Goal: Information Seeking & Learning: Find specific fact

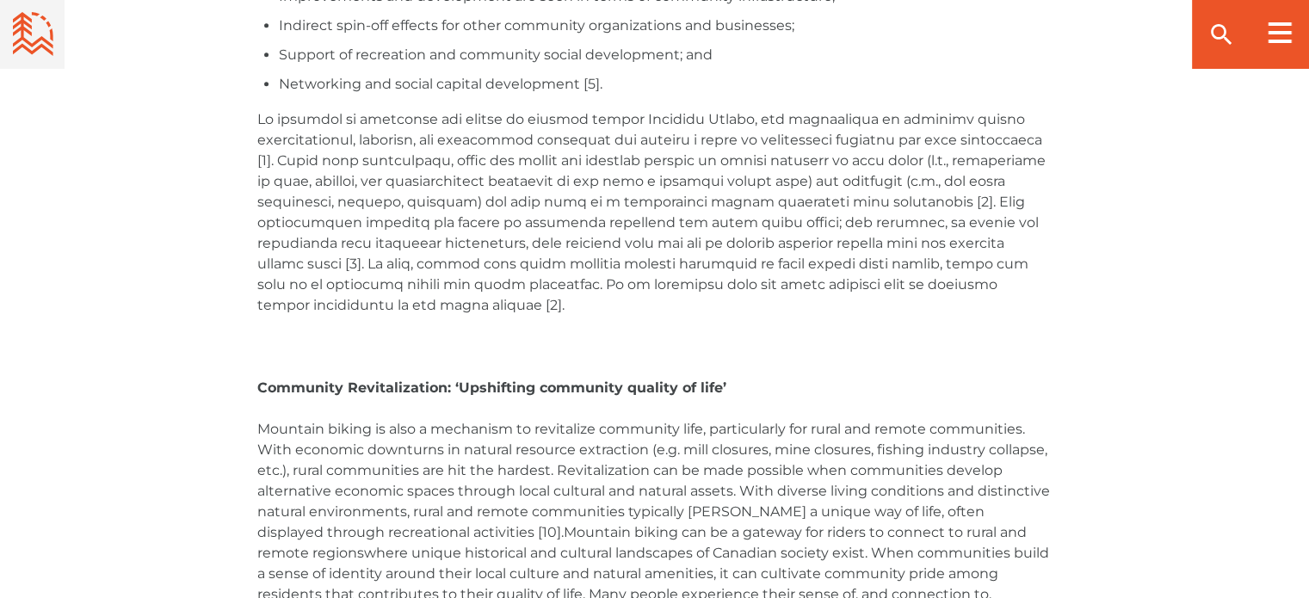
scroll to position [2168, 0]
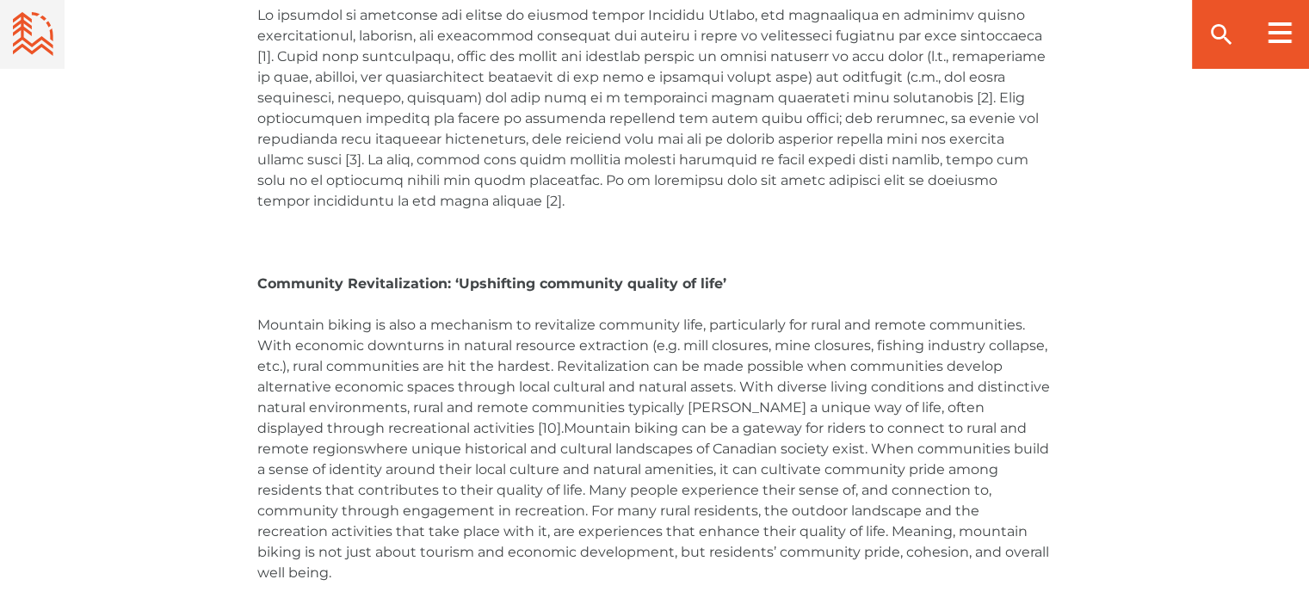
click at [282, 122] on span at bounding box center [651, 108] width 788 height 202
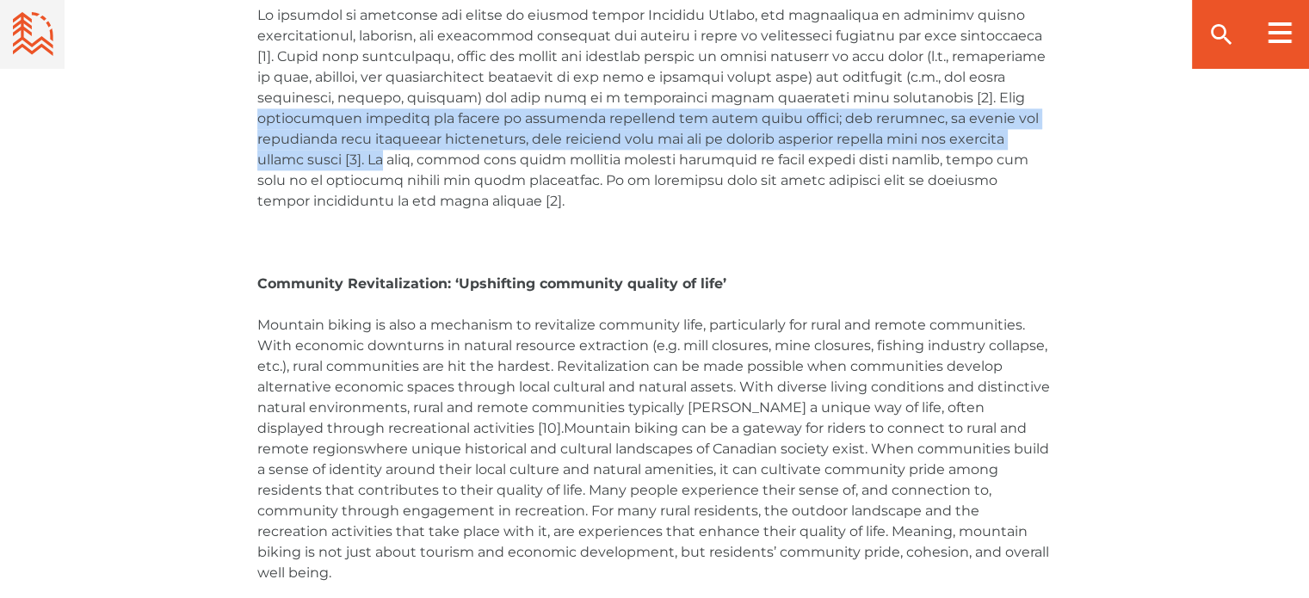
drag, startPoint x: 282, startPoint y: 122, endPoint x: 379, endPoint y: 169, distance: 107.8
click at [379, 169] on p at bounding box center [654, 108] width 795 height 207
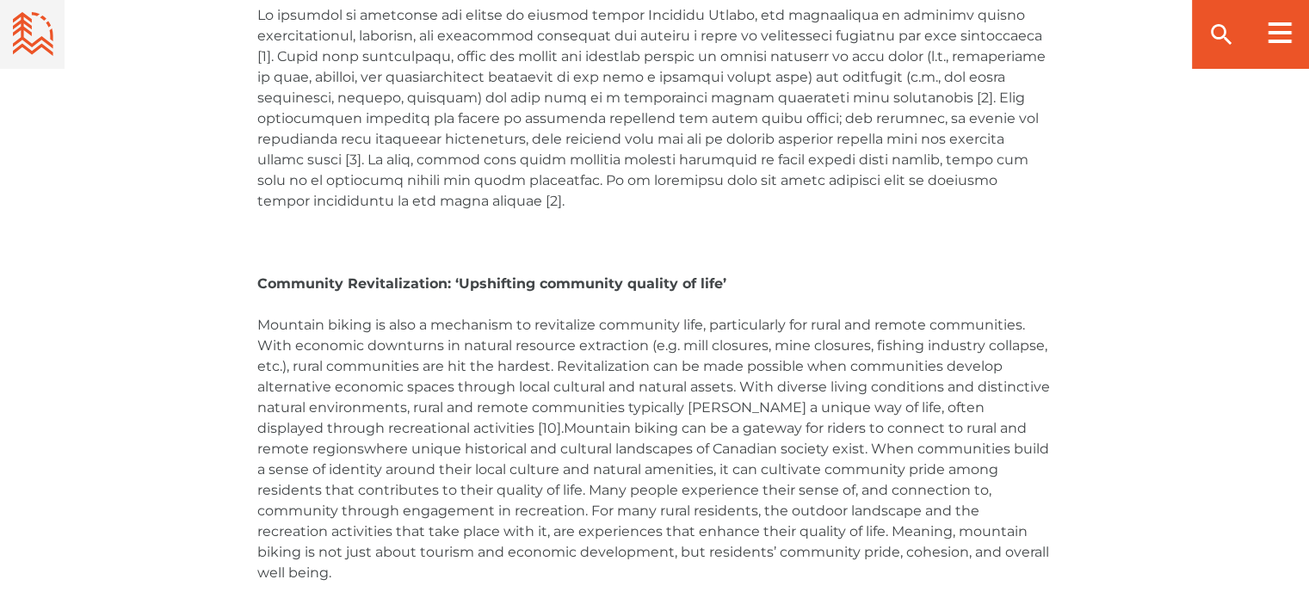
click at [273, 116] on span at bounding box center [651, 108] width 788 height 202
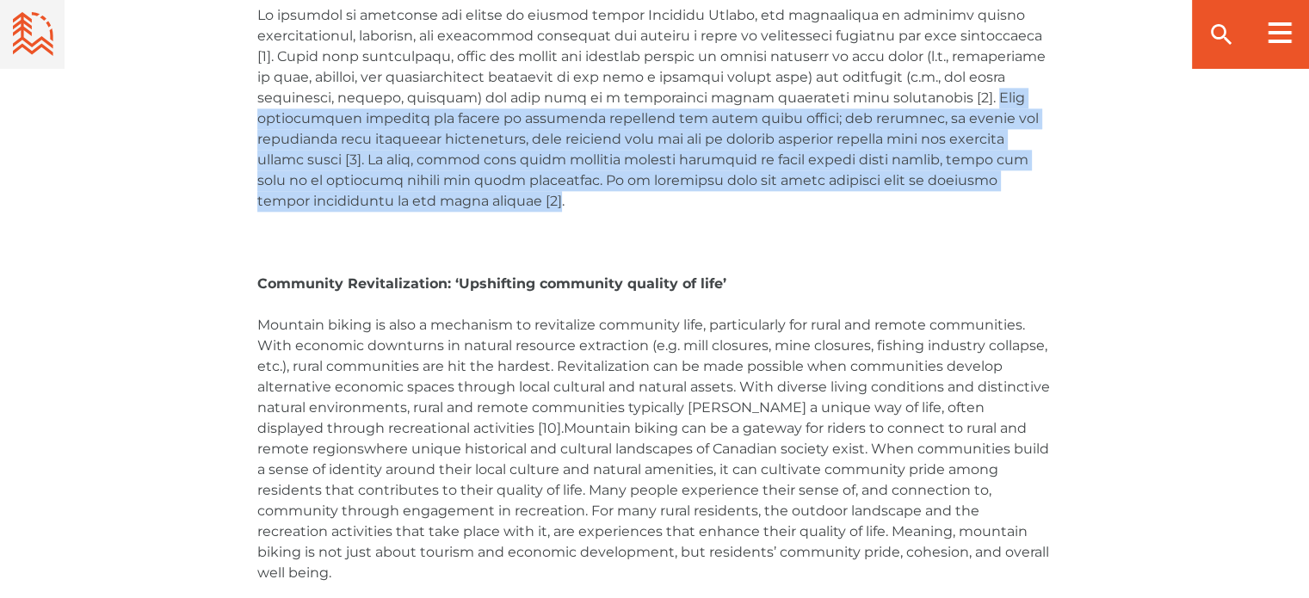
drag, startPoint x: 273, startPoint y: 116, endPoint x: 418, endPoint y: 199, distance: 167.2
click at [418, 199] on span at bounding box center [651, 108] width 788 height 202
copy span "This recreational spending can result in increased household and store owner in…"
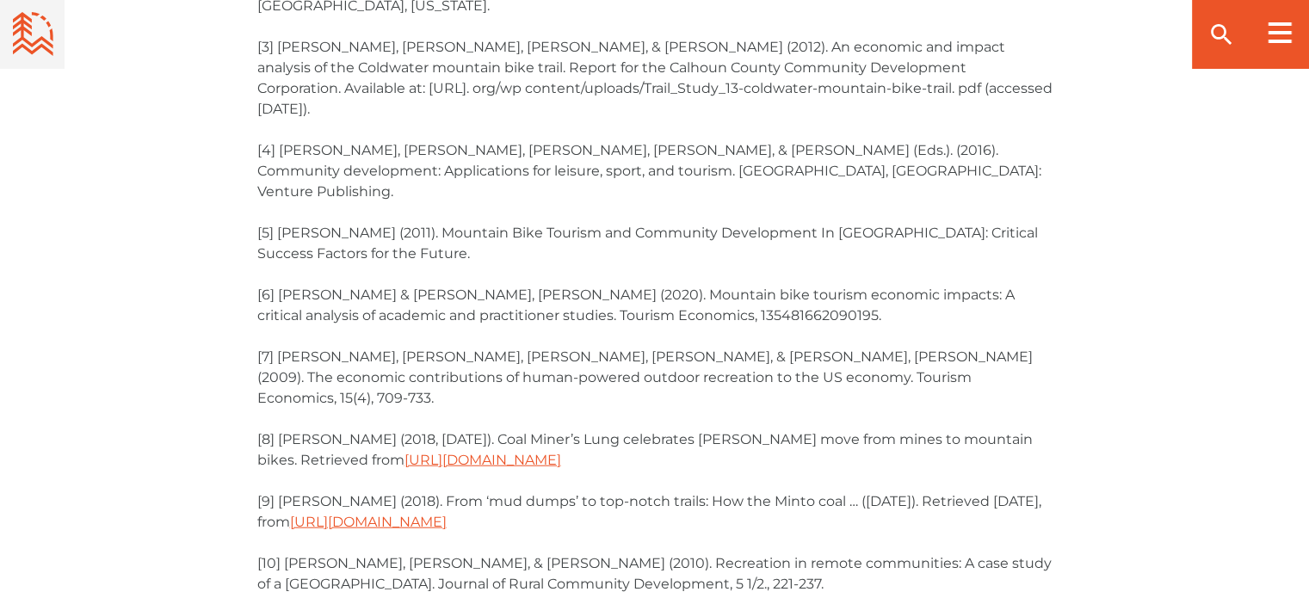
scroll to position [4030, 0]
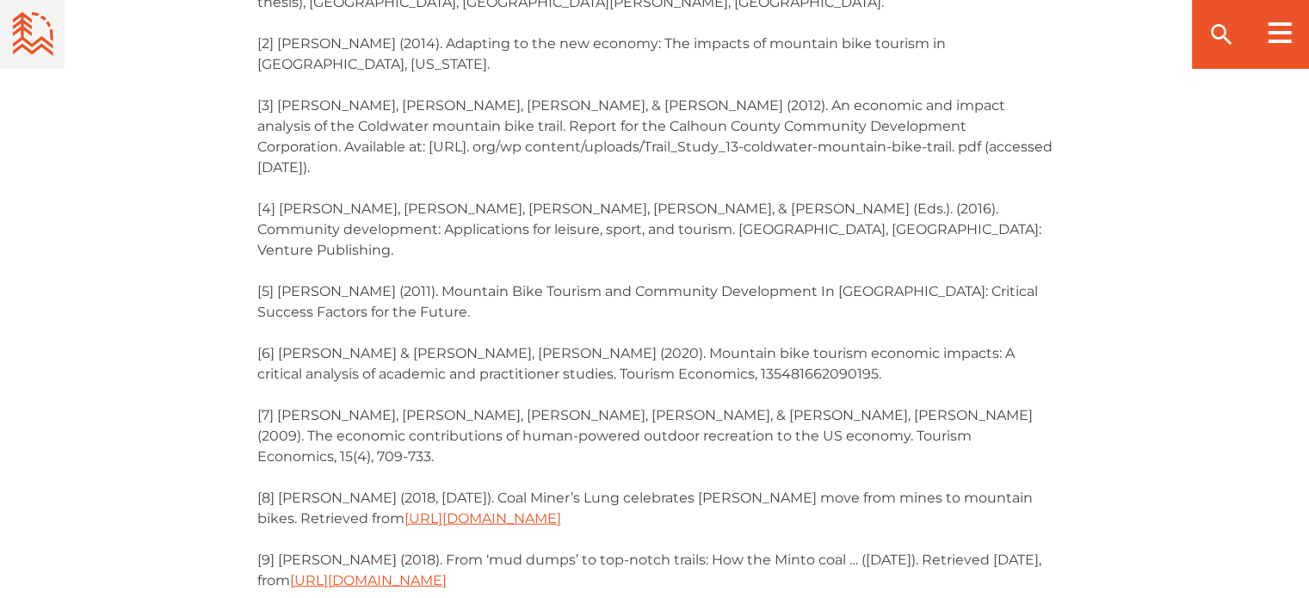
click at [282, 407] on span "[7] [PERSON_NAME], [PERSON_NAME], [PERSON_NAME], [PERSON_NAME], & [PERSON_NAME]…" at bounding box center [644, 436] width 775 height 58
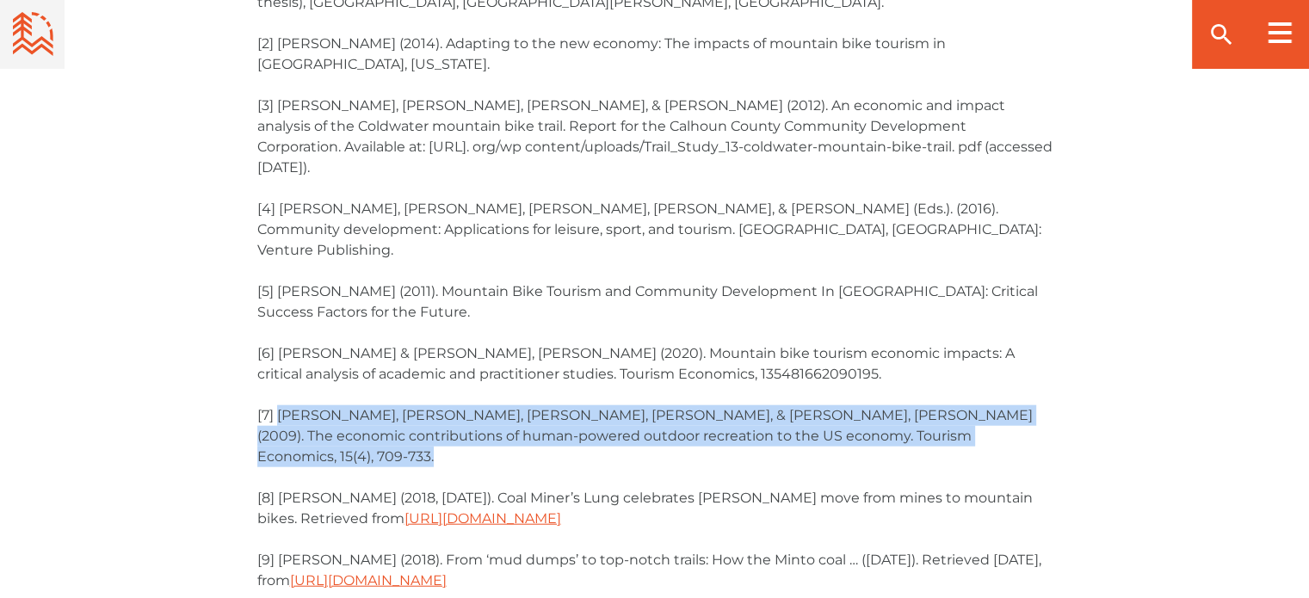
drag, startPoint x: 282, startPoint y: 332, endPoint x: 709, endPoint y: 347, distance: 427.0
click at [709, 405] on p "[7] [PERSON_NAME], [PERSON_NAME], [PERSON_NAME], [PERSON_NAME], & [PERSON_NAME]…" at bounding box center [654, 436] width 795 height 62
copy div "[PERSON_NAME], R., [PERSON_NAME], [PERSON_NAME], & [PERSON_NAME], C. (2009). Th…"
